Goal: Browse casually

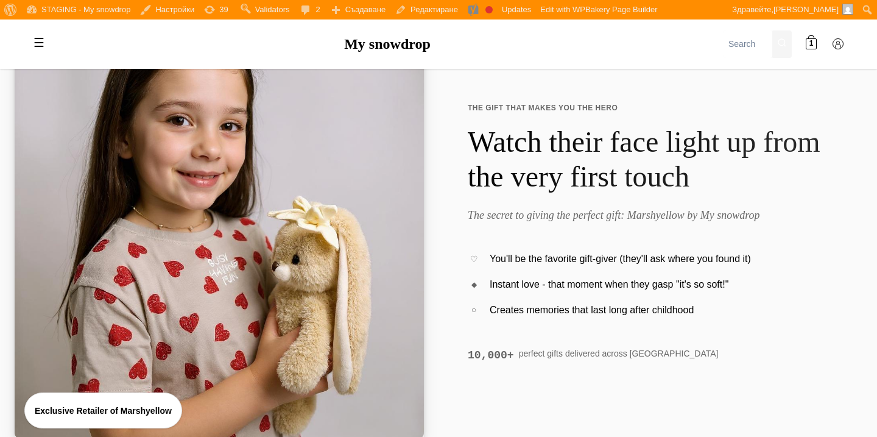
scroll to position [124, 0]
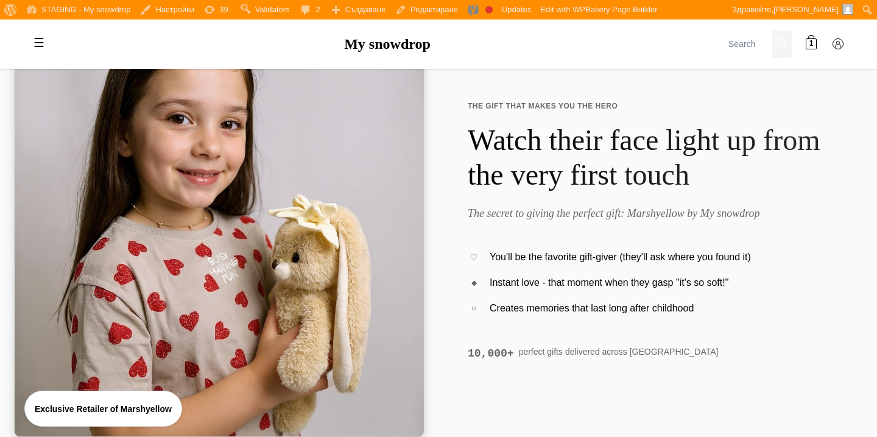
click at [298, 254] on img at bounding box center [219, 231] width 409 height 409
click at [230, 240] on img at bounding box center [219, 231] width 409 height 409
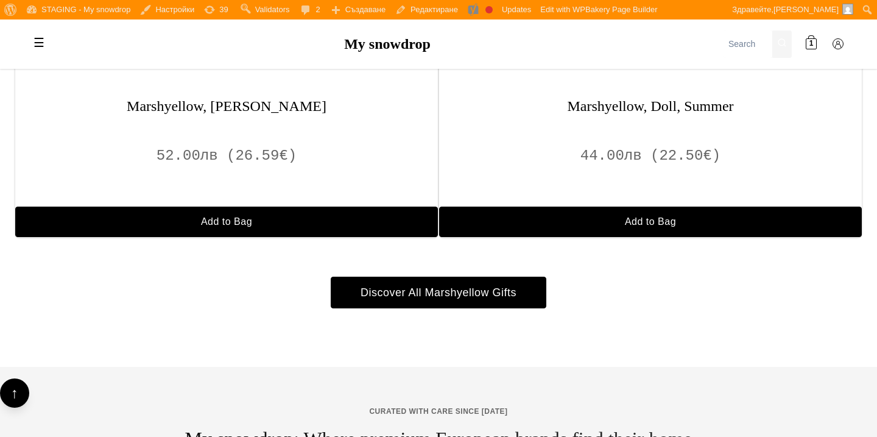
scroll to position [1721, 0]
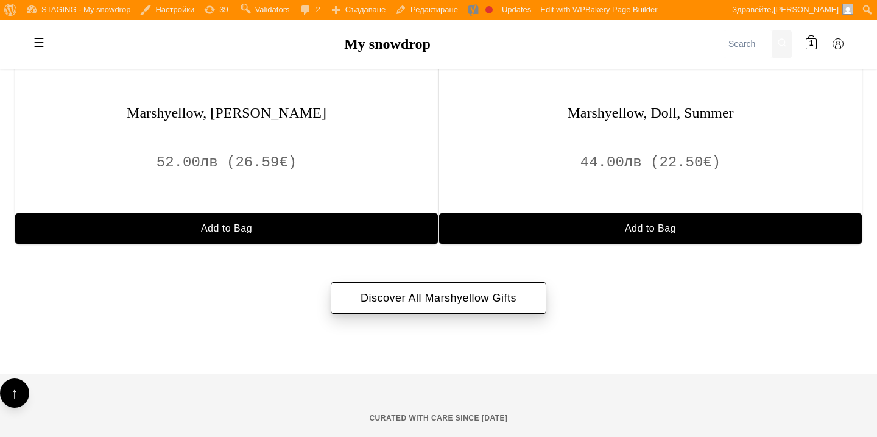
click at [498, 300] on link "Discover All Marshyellow Gifts" at bounding box center [439, 298] width 216 height 32
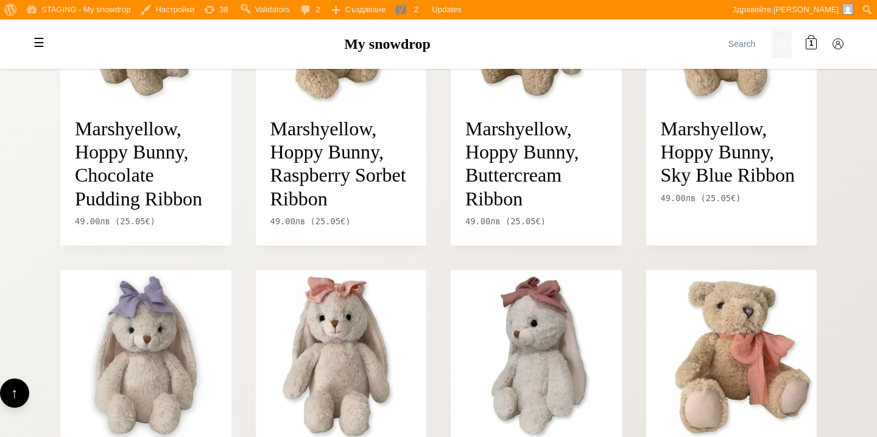
scroll to position [375, 0]
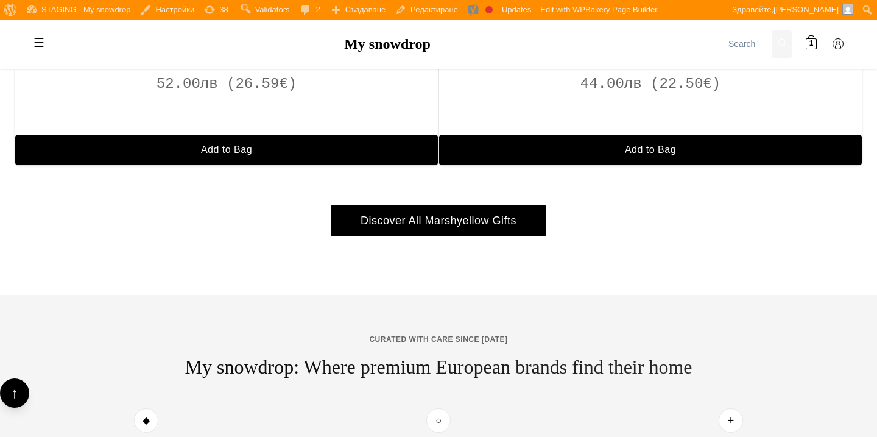
scroll to position [1793, 0]
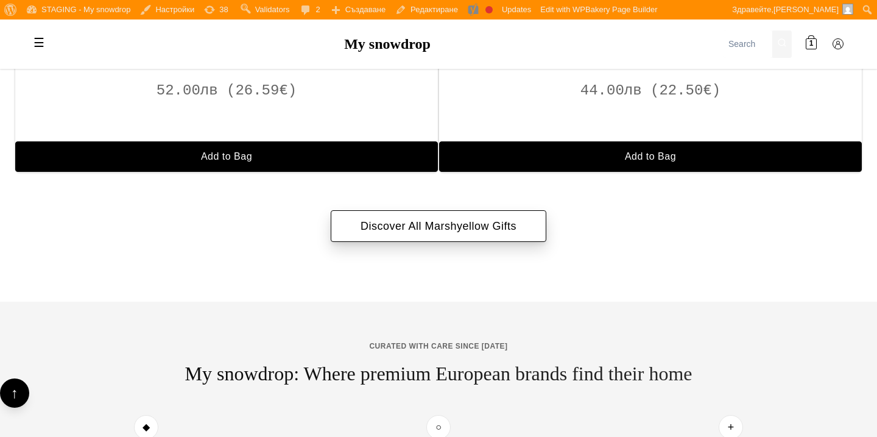
click at [428, 232] on link "Discover All Marshyellow Gifts" at bounding box center [439, 226] width 216 height 32
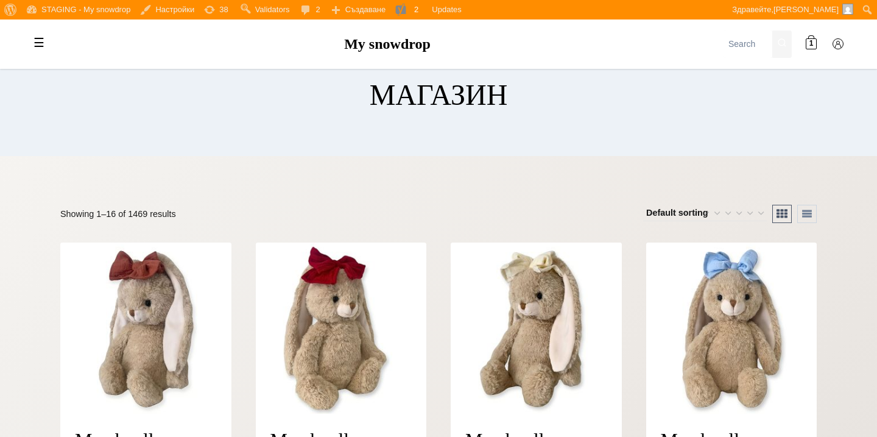
scroll to position [62, 0]
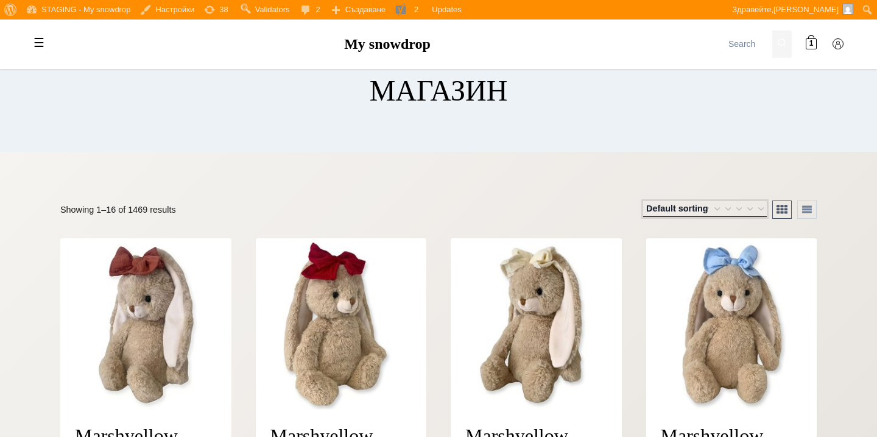
click at [761, 208] on select "Default sorting Sort by popularity Sort by average rating Sort by latest Sort b…" at bounding box center [705, 209] width 124 height 16
click at [809, 211] on button "List" at bounding box center [806, 209] width 19 height 18
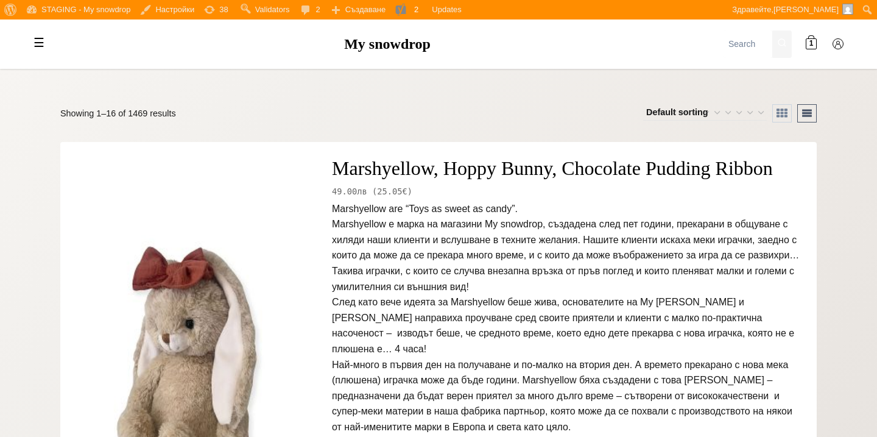
scroll to position [110, 0]
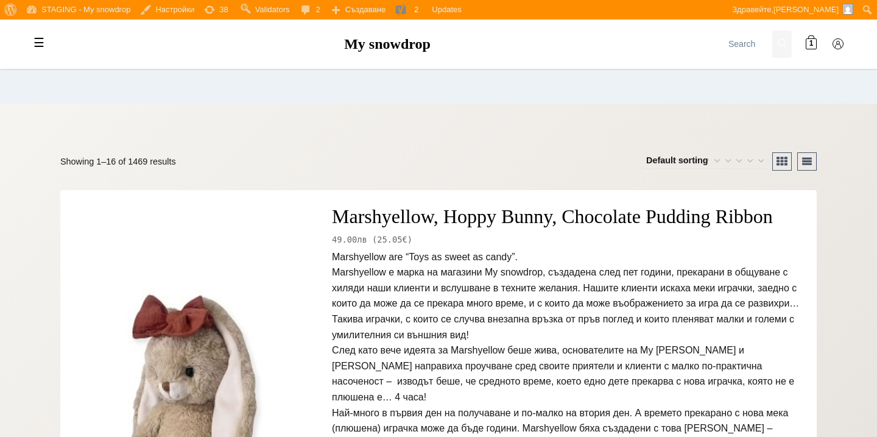
click at [772, 160] on button "Grid" at bounding box center [781, 161] width 19 height 18
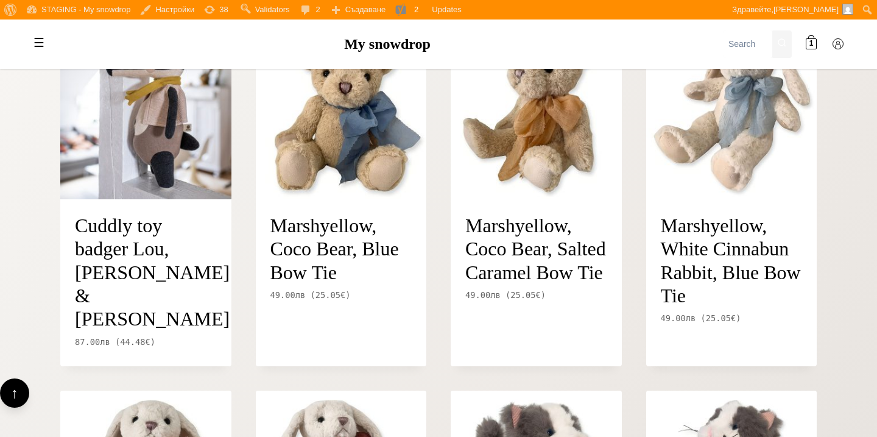
scroll to position [939, 0]
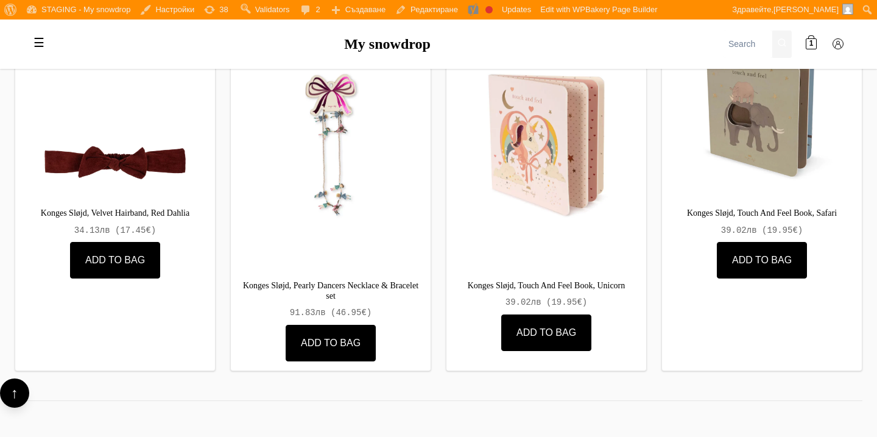
scroll to position [3407, 0]
